Goal: Find contact information: Obtain details needed to contact an individual or organization

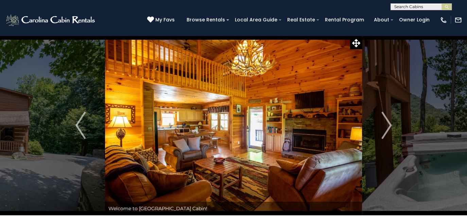
drag, startPoint x: 419, startPoint y: 0, endPoint x: 332, endPoint y: 87, distance: 122.8
click at [332, 87] on img at bounding box center [233, 125] width 257 height 180
drag, startPoint x: 274, startPoint y: 143, endPoint x: 274, endPoint y: 148, distance: 5.1
click at [274, 148] on img at bounding box center [233, 125] width 257 height 180
click at [457, 20] on img at bounding box center [457, 19] width 7 height 7
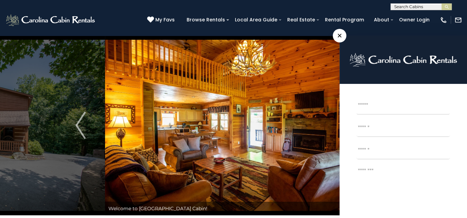
click at [404, 109] on input "First" at bounding box center [403, 106] width 93 height 17
type input "*****"
click at [388, 130] on input "Email *" at bounding box center [403, 128] width 93 height 17
type input "**********"
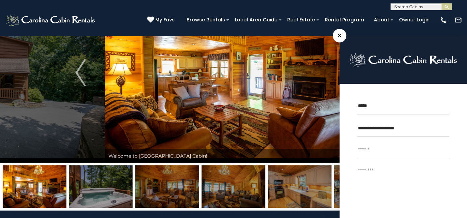
scroll to position [68, 0]
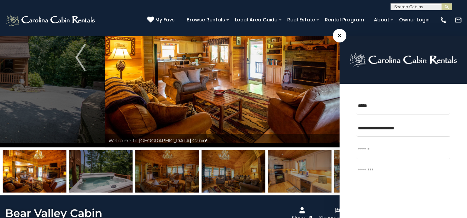
click at [349, 158] on div "**********" at bounding box center [403, 186] width 127 height 176
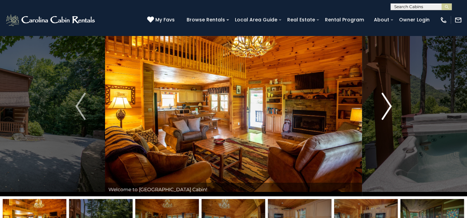
scroll to position [0, 0]
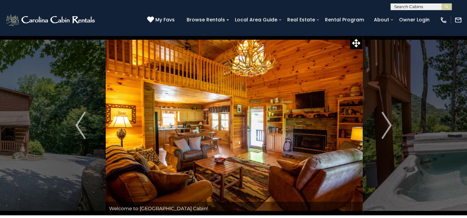
drag, startPoint x: 419, startPoint y: 0, endPoint x: 314, endPoint y: 91, distance: 139.5
click at [314, 91] on img at bounding box center [234, 125] width 257 height 180
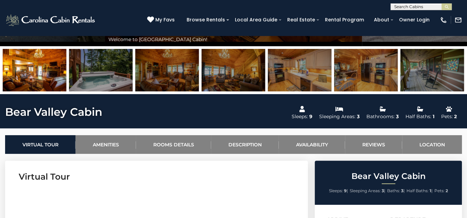
scroll to position [238, 0]
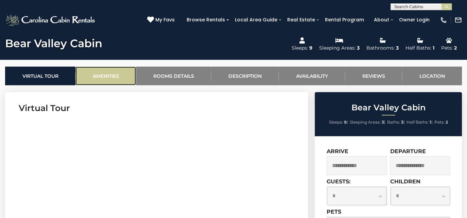
click at [109, 75] on link "Amenities" at bounding box center [105, 76] width 61 height 19
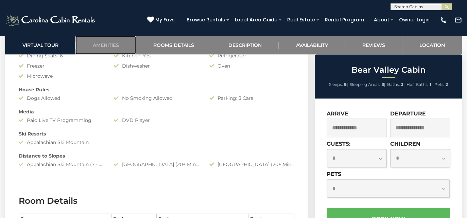
scroll to position [622, 0]
